Goal: Task Accomplishment & Management: Manage account settings

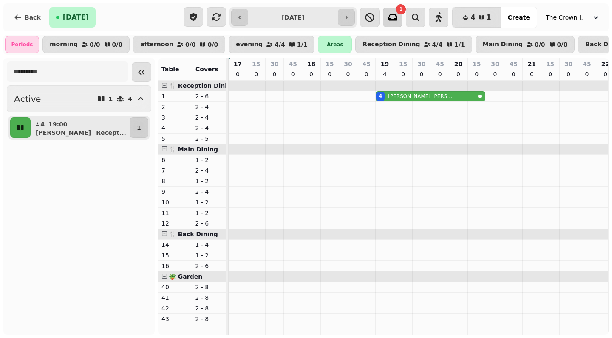
click at [397, 20] on icon "button" at bounding box center [392, 17] width 9 height 6
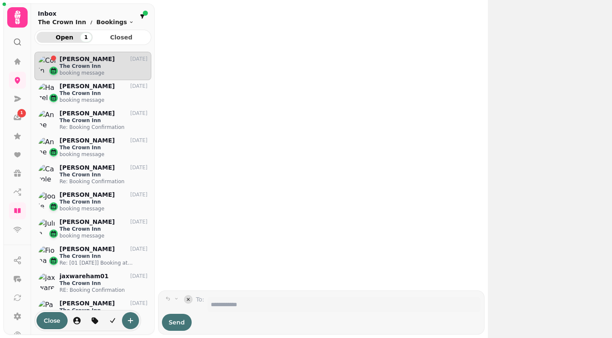
scroll to position [279, 117]
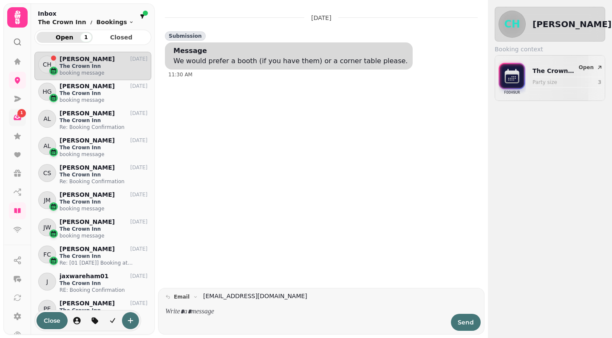
click at [17, 113] on div "1" at bounding box center [21, 113] width 8 height 8
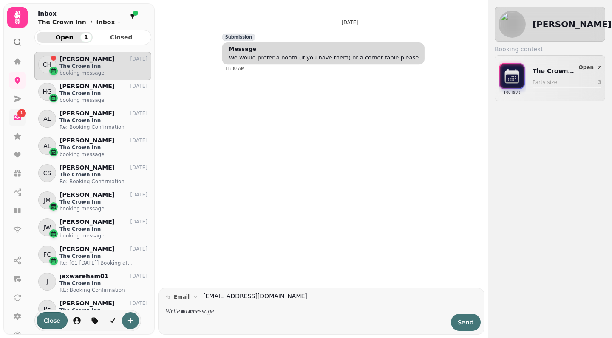
scroll to position [279, 117]
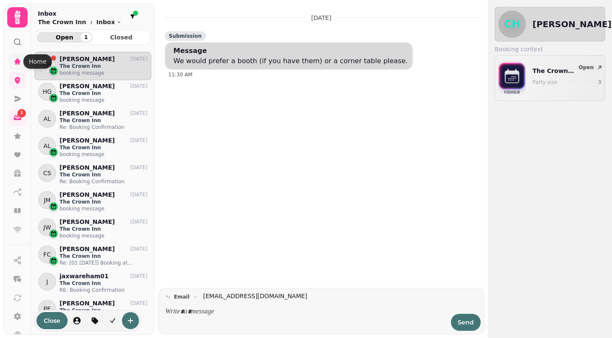
click at [16, 62] on icon at bounding box center [17, 61] width 6 height 6
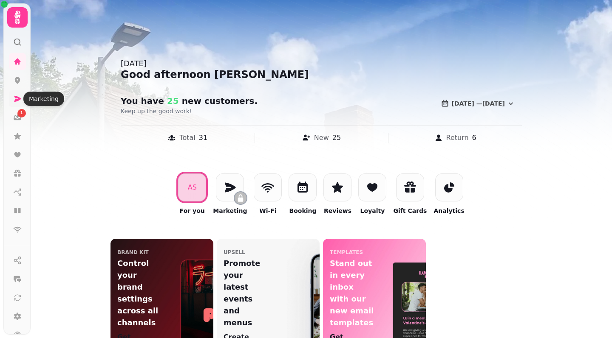
click at [18, 99] on icon at bounding box center [17, 99] width 8 height 8
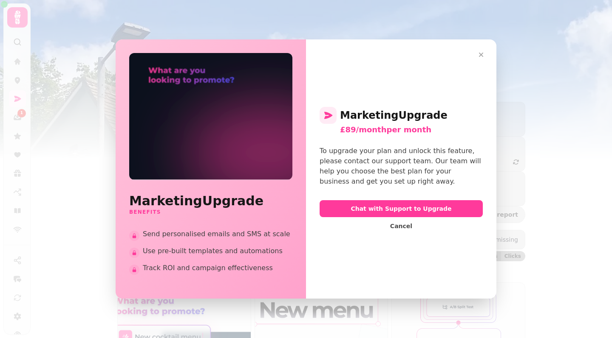
click at [16, 83] on div "Marketing Upgrade Benefits Send personalised emails and SMS at scale Use pre-bu…" at bounding box center [306, 169] width 612 height 338
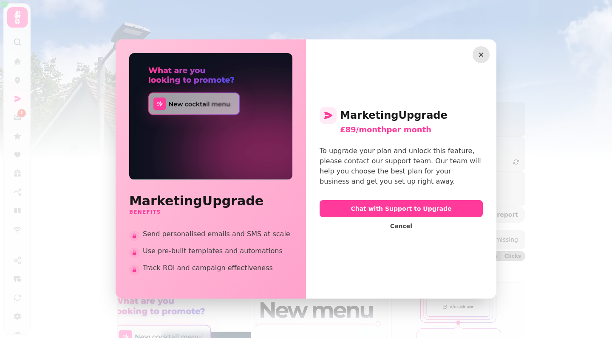
click at [482, 54] on icon "button" at bounding box center [481, 55] width 4 height 4
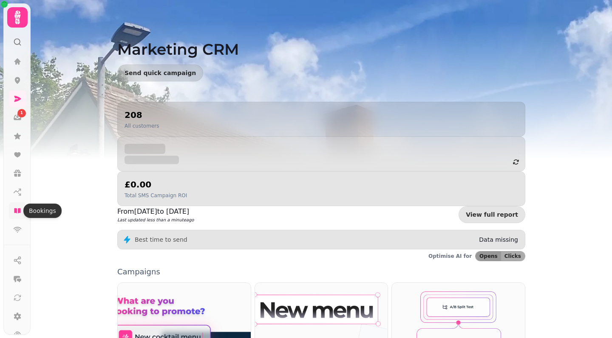
click at [19, 210] on icon at bounding box center [17, 211] width 6 height 5
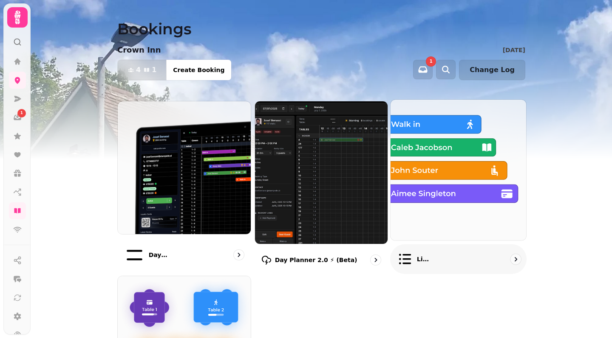
click at [458, 189] on img at bounding box center [457, 170] width 149 height 155
